Goal: Information Seeking & Learning: Learn about a topic

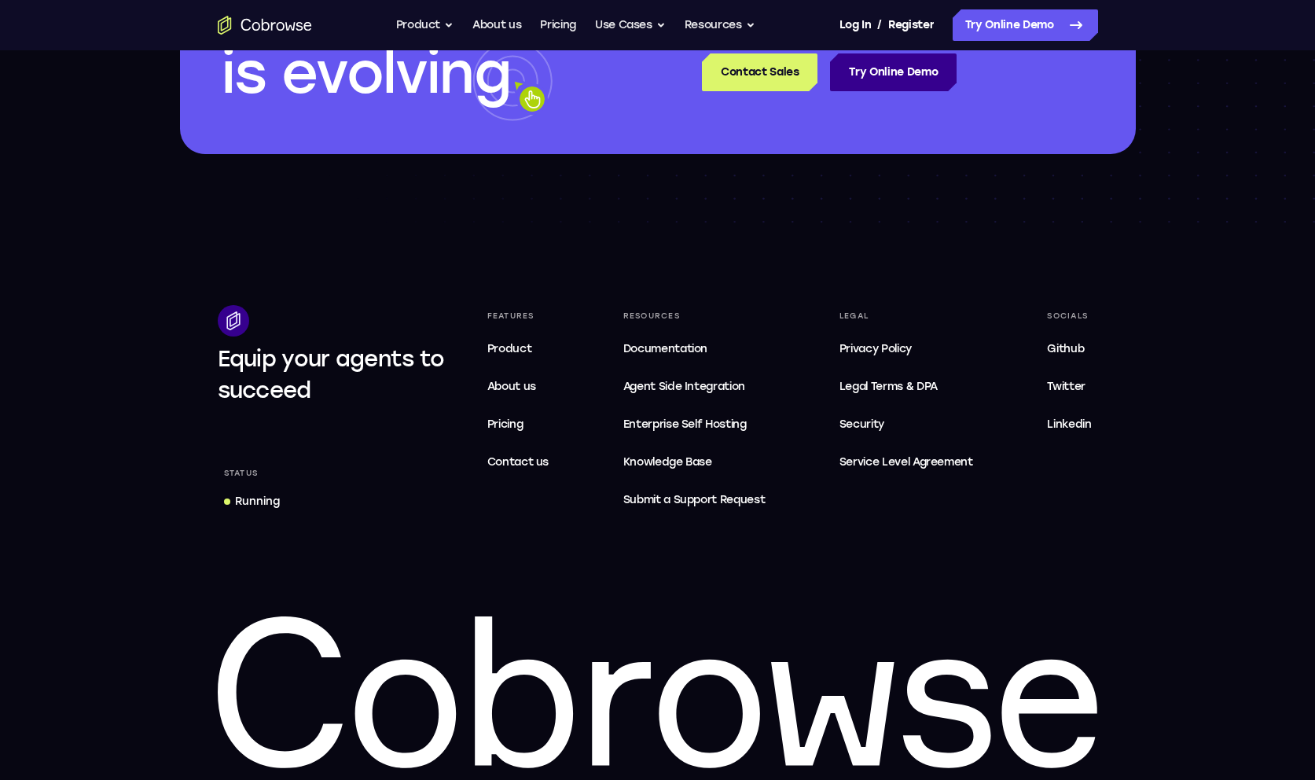
scroll to position [4684, 0]
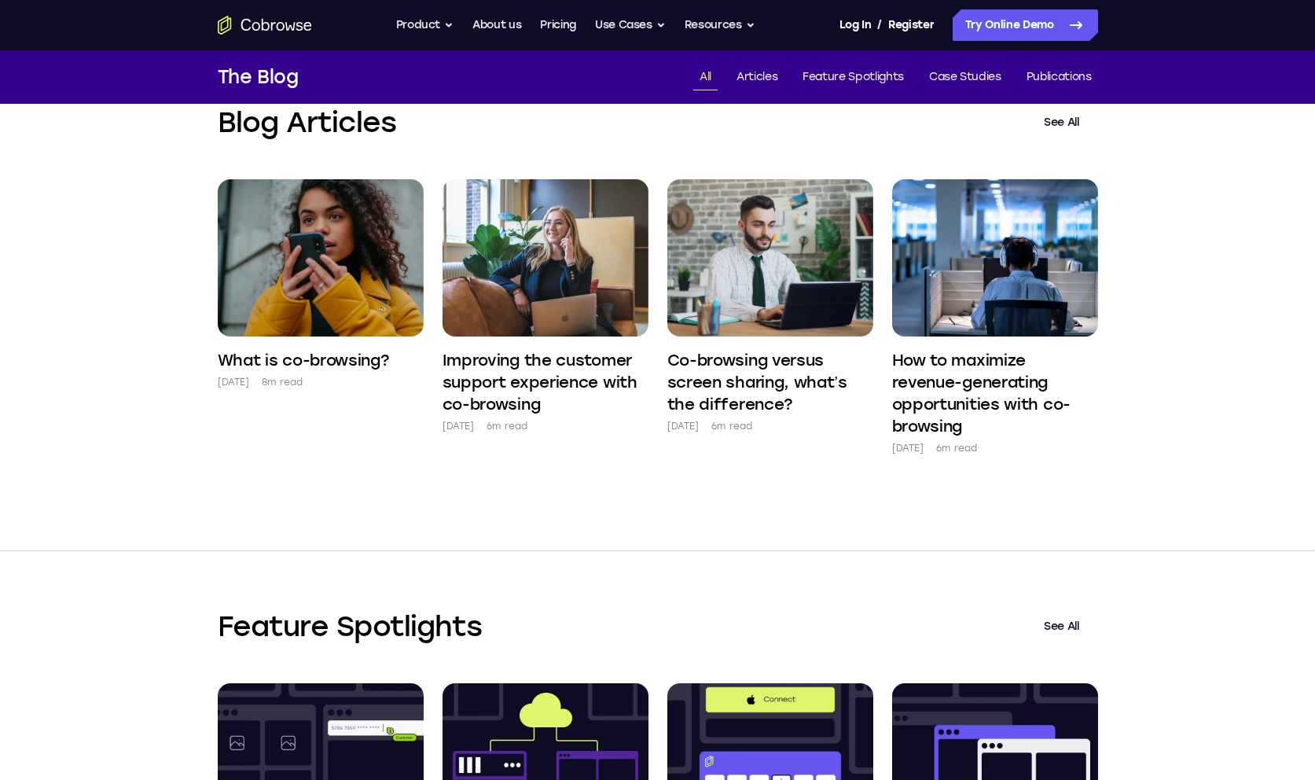
scroll to position [431, 0]
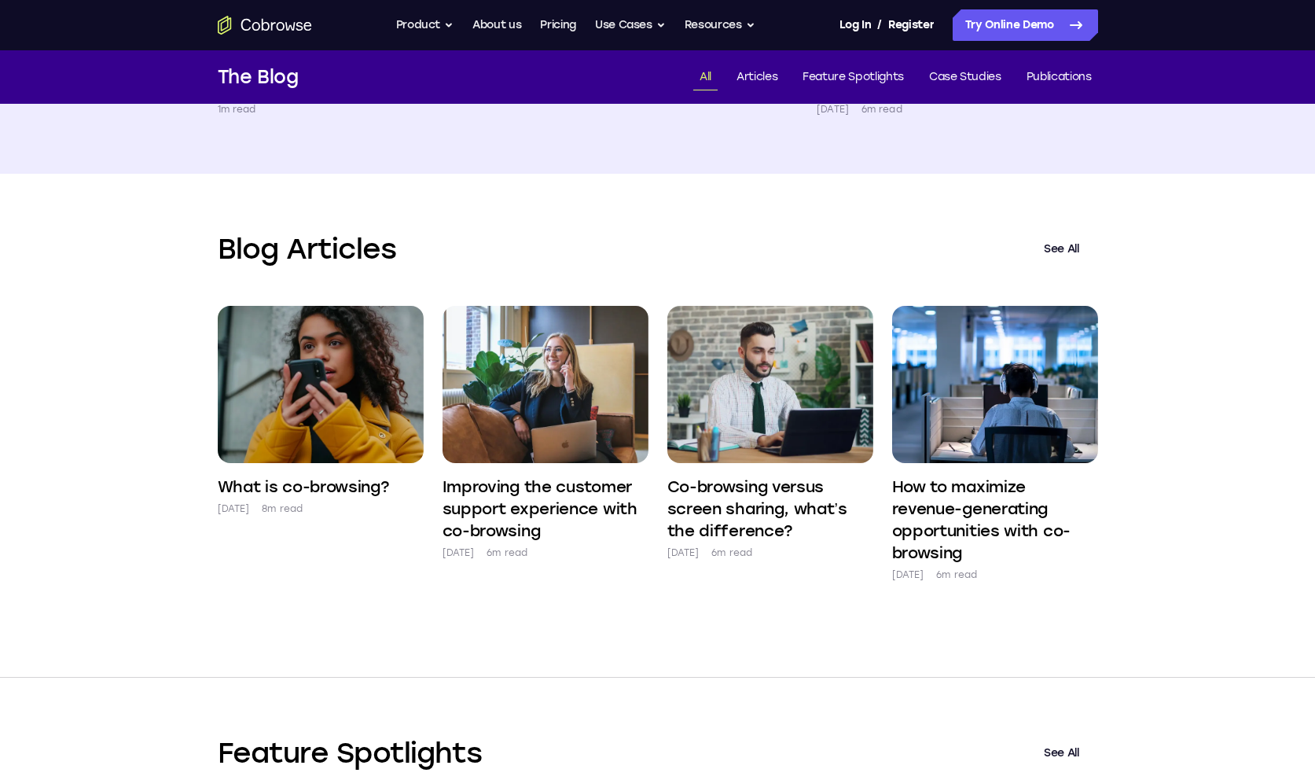
click at [1060, 247] on link "See All" at bounding box center [1061, 249] width 73 height 38
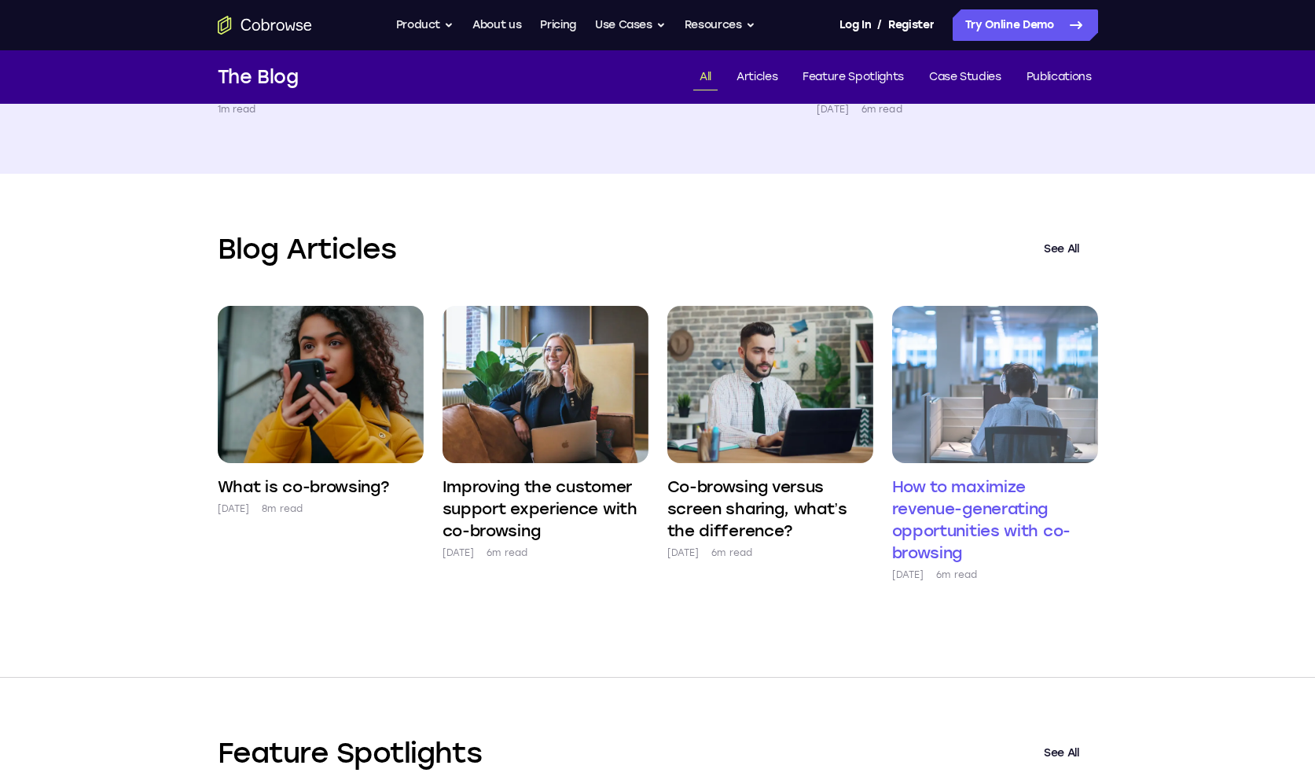
click at [968, 451] on img at bounding box center [995, 384] width 206 height 157
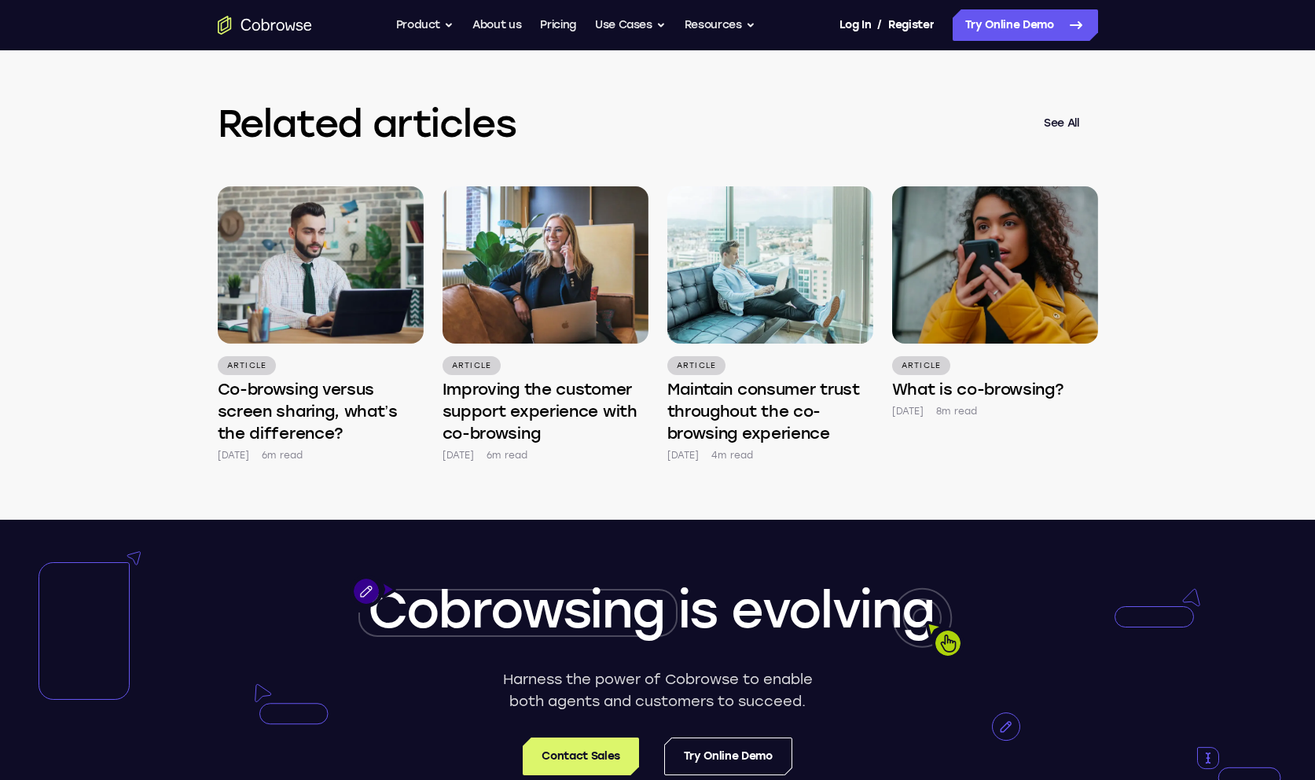
scroll to position [3832, 0]
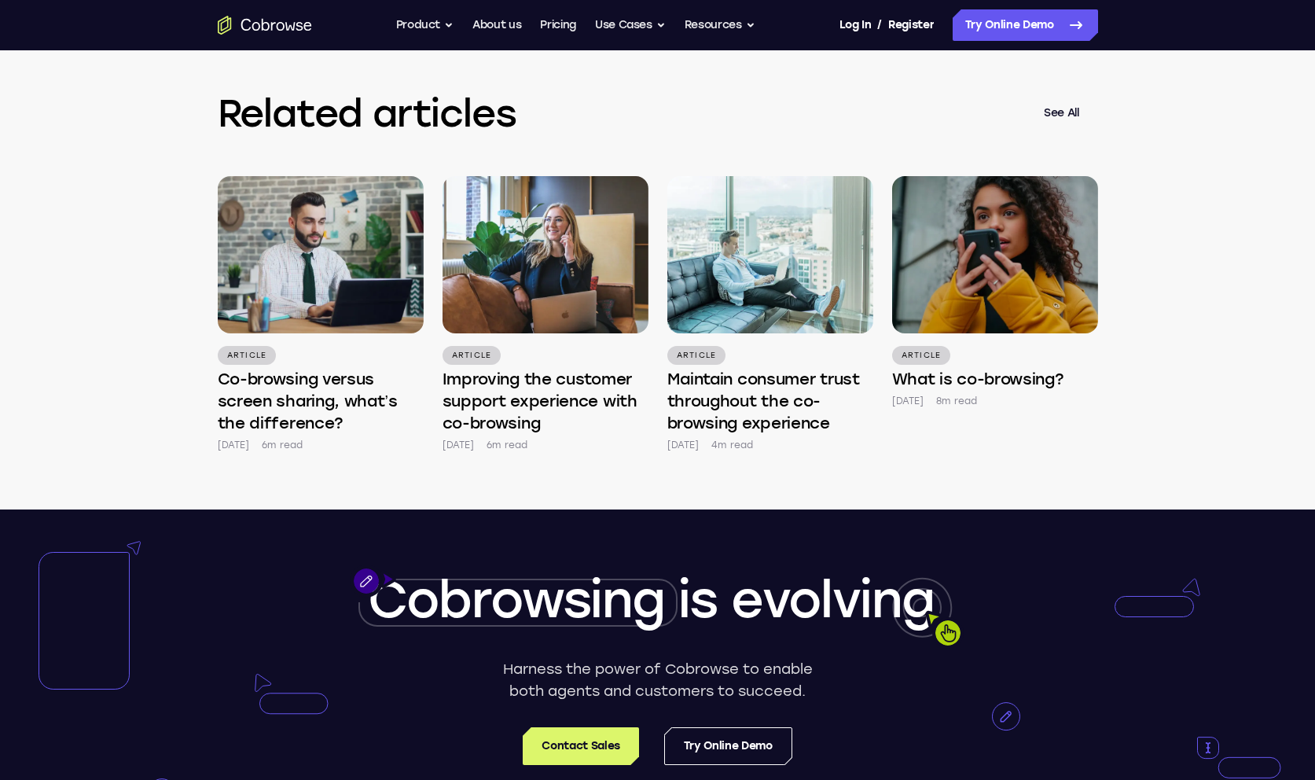
click at [1062, 132] on link "See All" at bounding box center [1061, 113] width 73 height 38
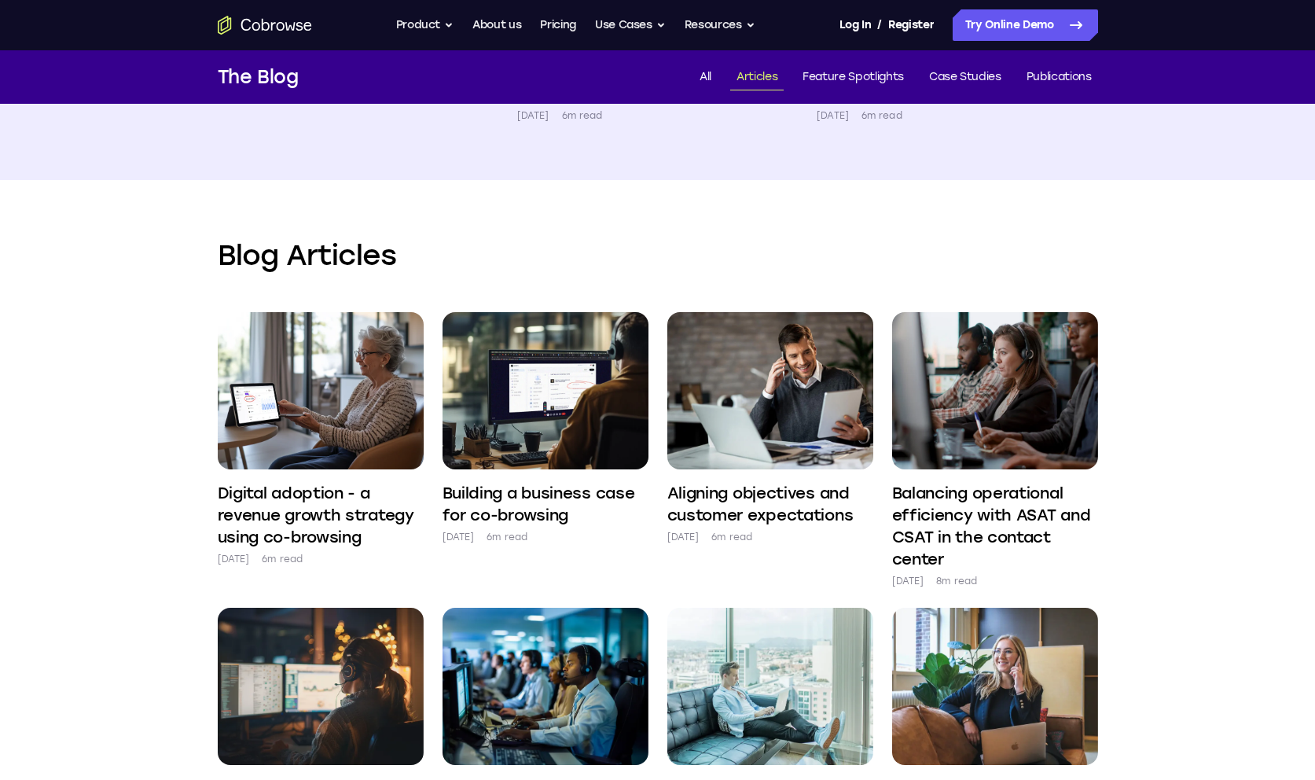
scroll to position [406, 0]
